Goal: Transaction & Acquisition: Purchase product/service

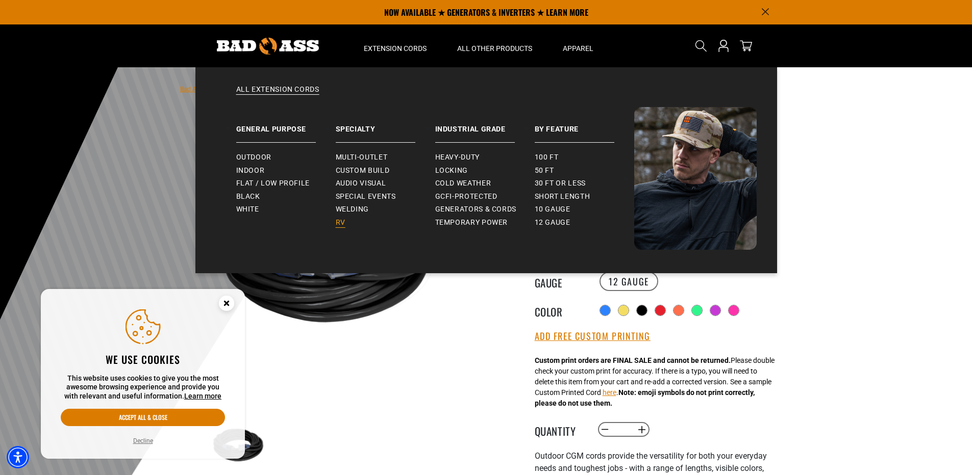
click at [339, 225] on span "RV" at bounding box center [341, 222] width 10 height 9
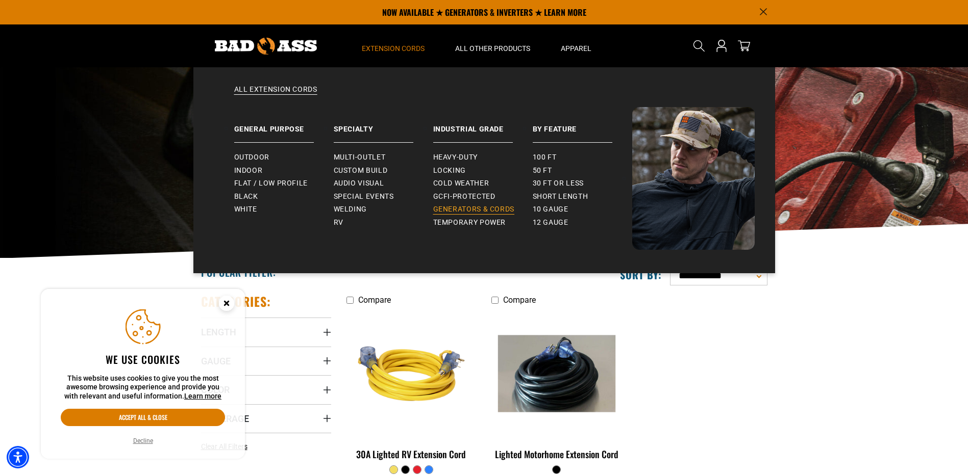
click at [482, 210] on span "Generators & Cords" at bounding box center [474, 209] width 82 height 9
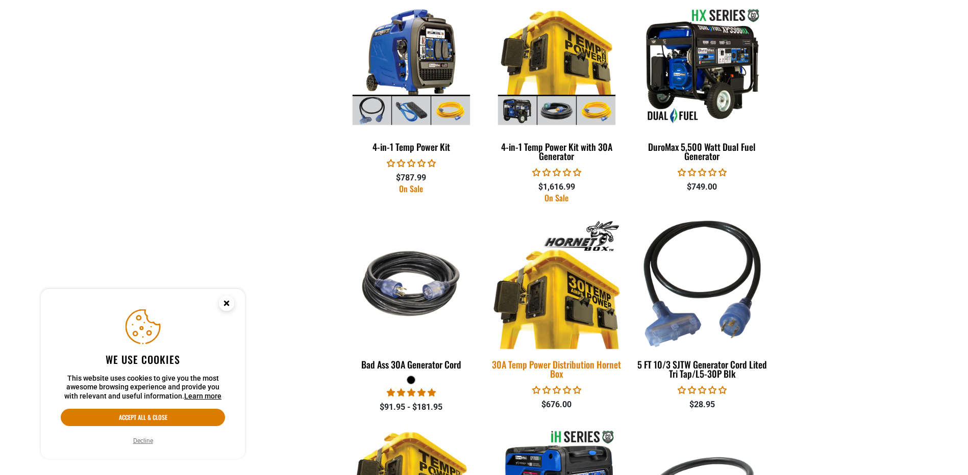
scroll to position [867, 0]
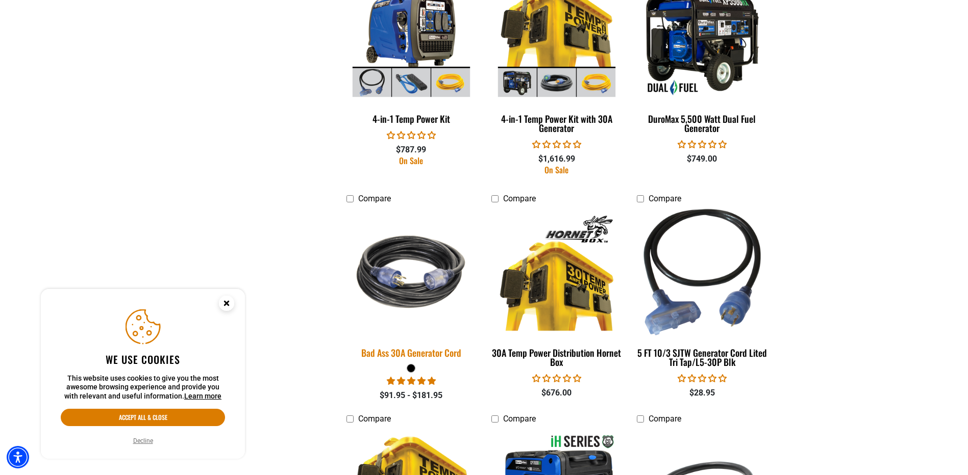
click at [420, 290] on img at bounding box center [411, 272] width 143 height 131
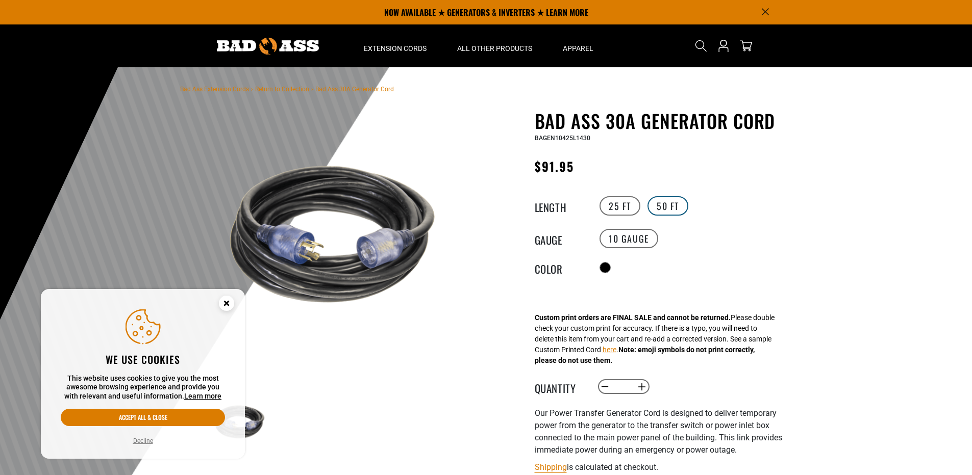
click at [660, 206] on label "50 FT" at bounding box center [667, 205] width 41 height 19
drag, startPoint x: 588, startPoint y: 139, endPoint x: 536, endPoint y: 141, distance: 52.6
click at [536, 141] on span "BAGEN10450L1430" at bounding box center [563, 138] width 56 height 7
copy span "BAGEN10450L1430"
